Goal: Check status: Check status

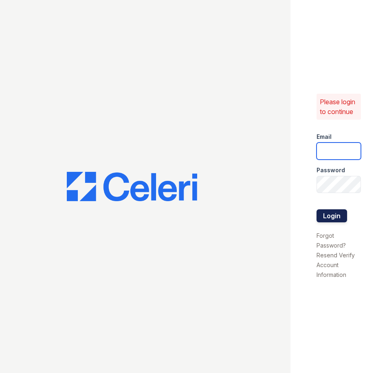
type input "wcannon@trinity-pm.com"
click at [334, 211] on button "Login" at bounding box center [332, 215] width 31 height 13
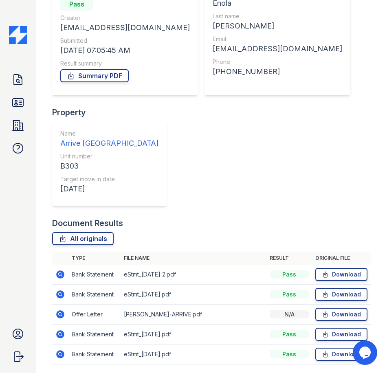
scroll to position [144, 0]
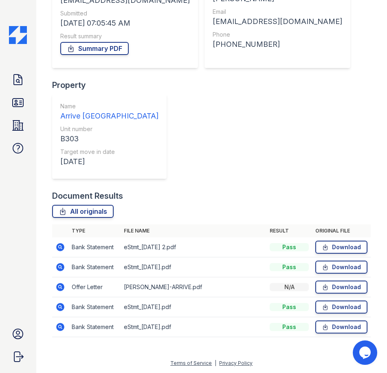
click at [58, 272] on icon at bounding box center [60, 267] width 10 height 10
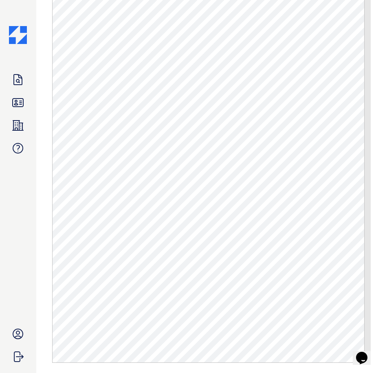
scroll to position [475, 0]
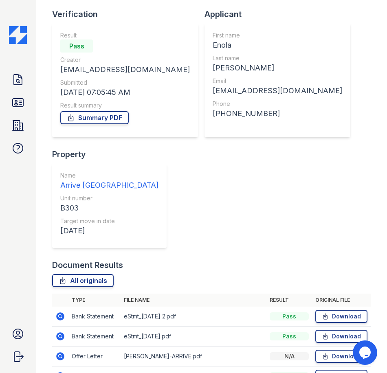
scroll to position [121, 0]
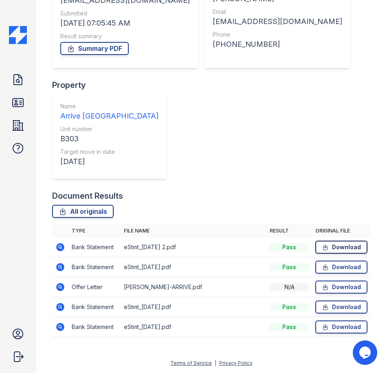
click at [322, 248] on icon at bounding box center [325, 247] width 7 height 8
click at [59, 287] on icon at bounding box center [60, 287] width 10 height 10
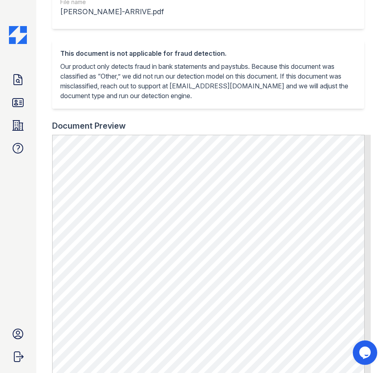
scroll to position [152, 0]
